Goal: Communication & Community: Participate in discussion

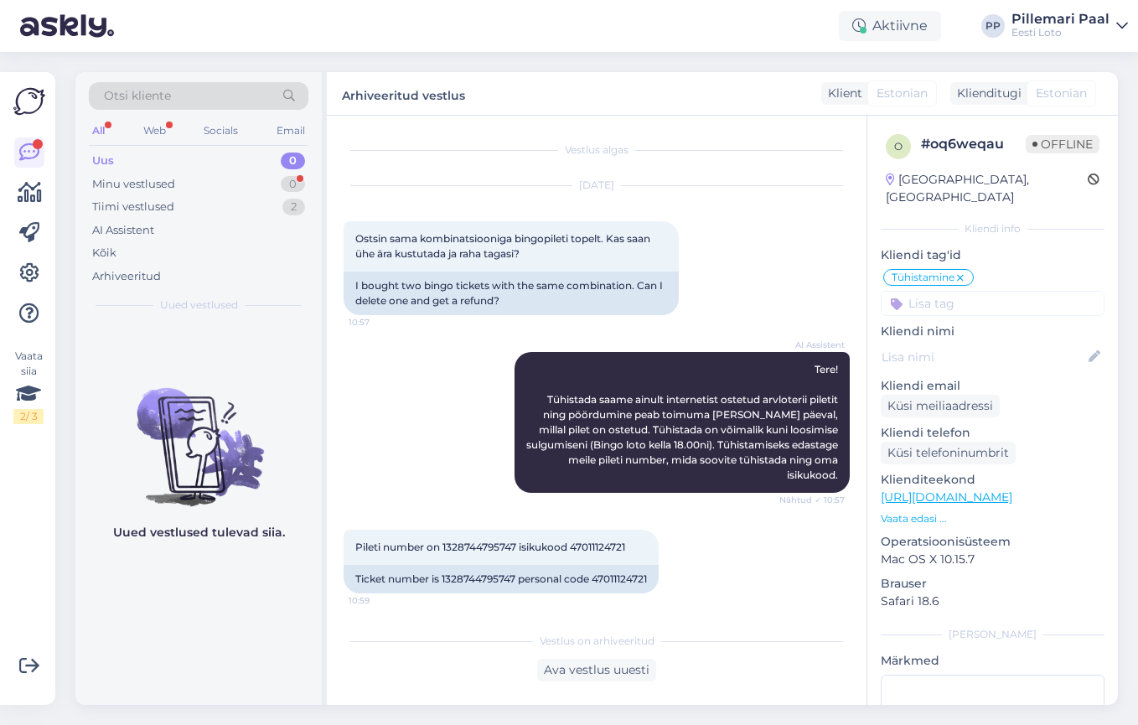
scroll to position [271, 0]
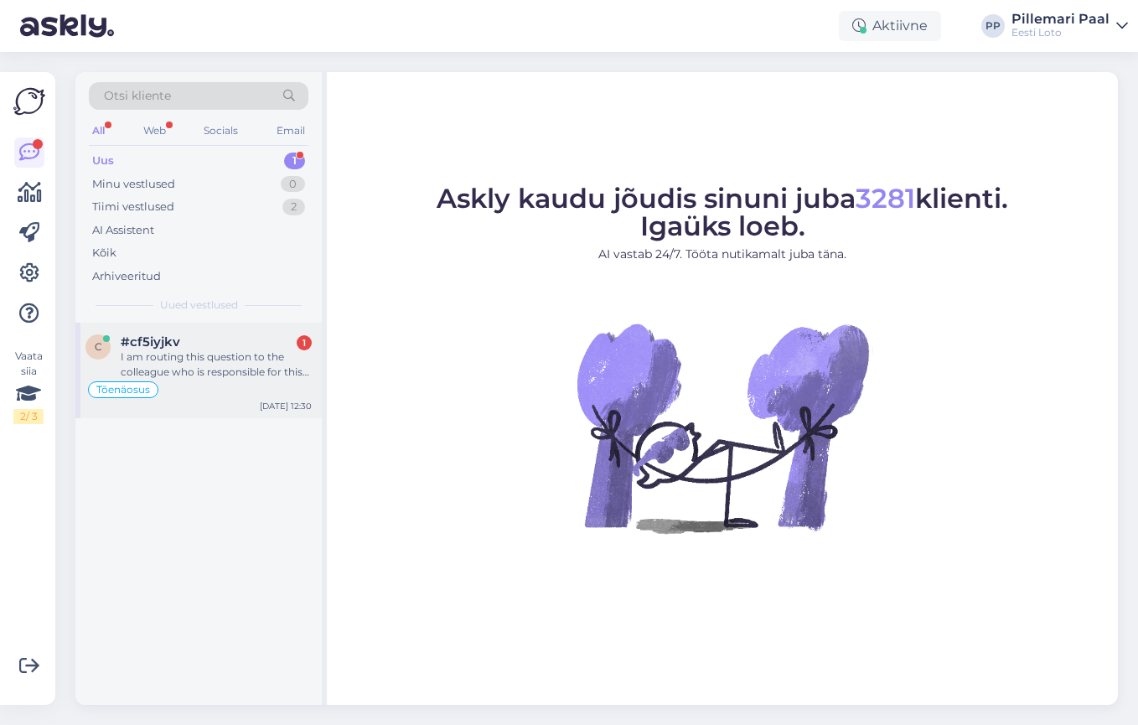
click at [199, 355] on div "I am routing this question to the colleague who is responsible for this topic. …" at bounding box center [216, 364] width 191 height 30
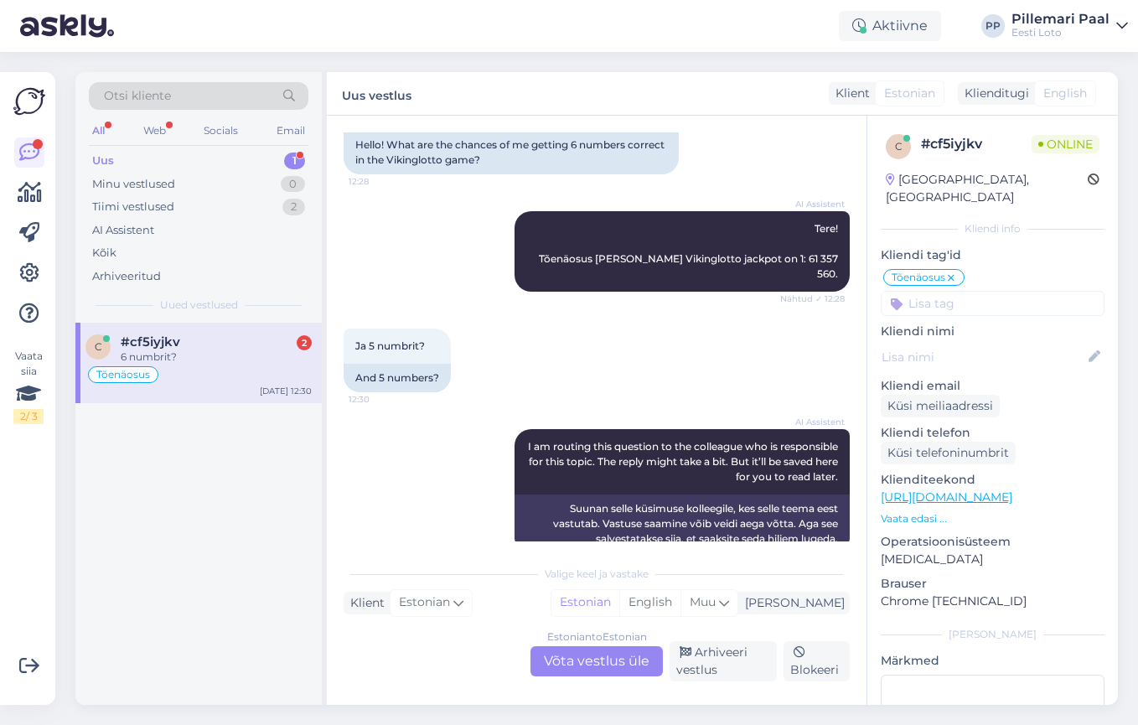
scroll to position [1171, 0]
